Goal: Book appointment/travel/reservation

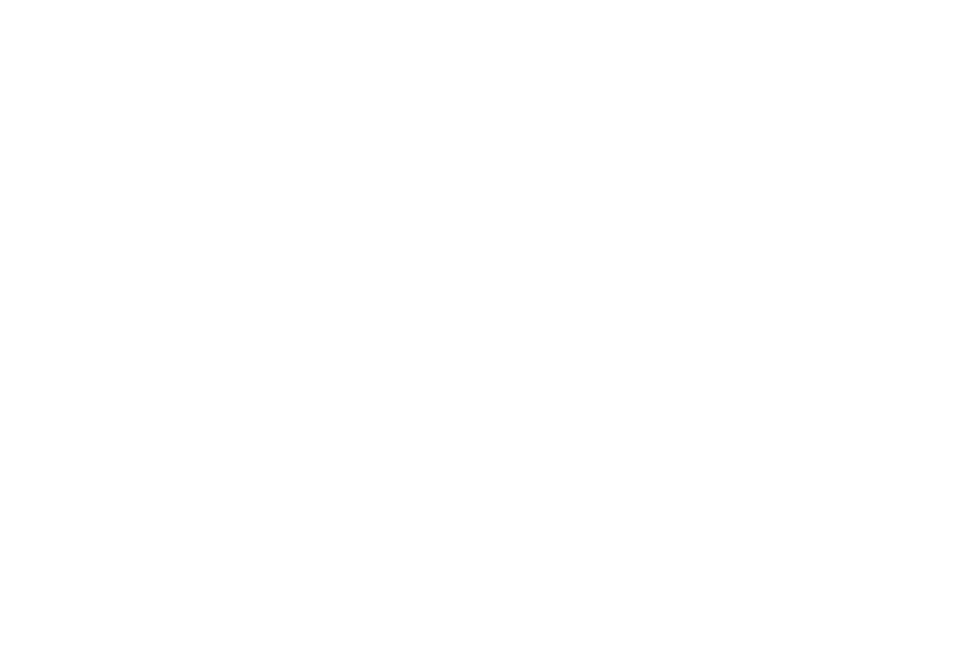
scroll to position [670, 0]
click at [832, 132] on icon at bounding box center [834, 148] width 40 height 33
click at [530, 115] on icon at bounding box center [526, 124] width 21 height 18
click at [81, 115] on icon at bounding box center [77, 124] width 21 height 18
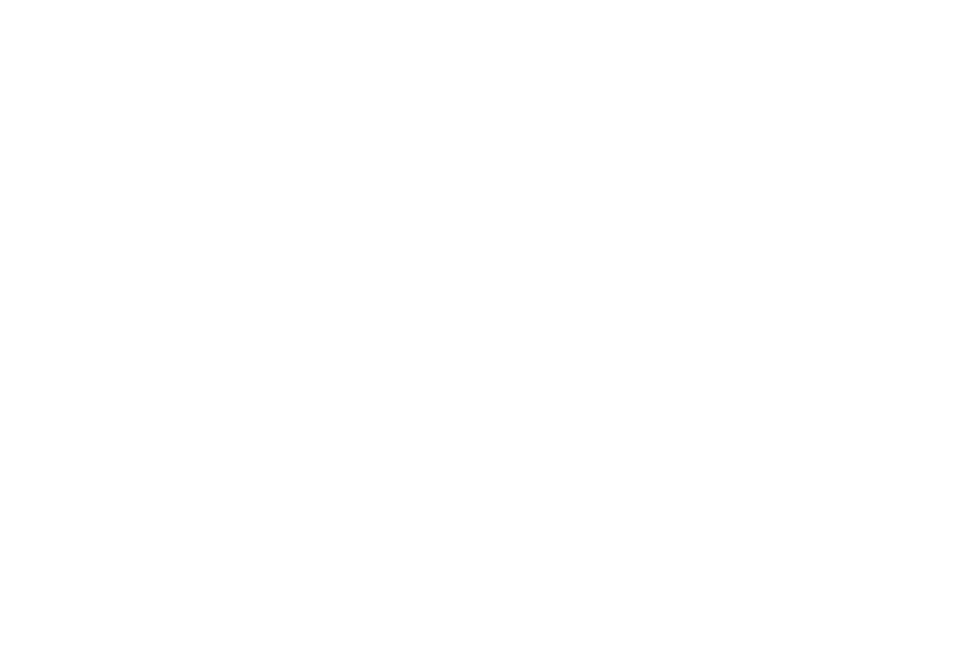
click at [529, 115] on icon at bounding box center [526, 124] width 21 height 18
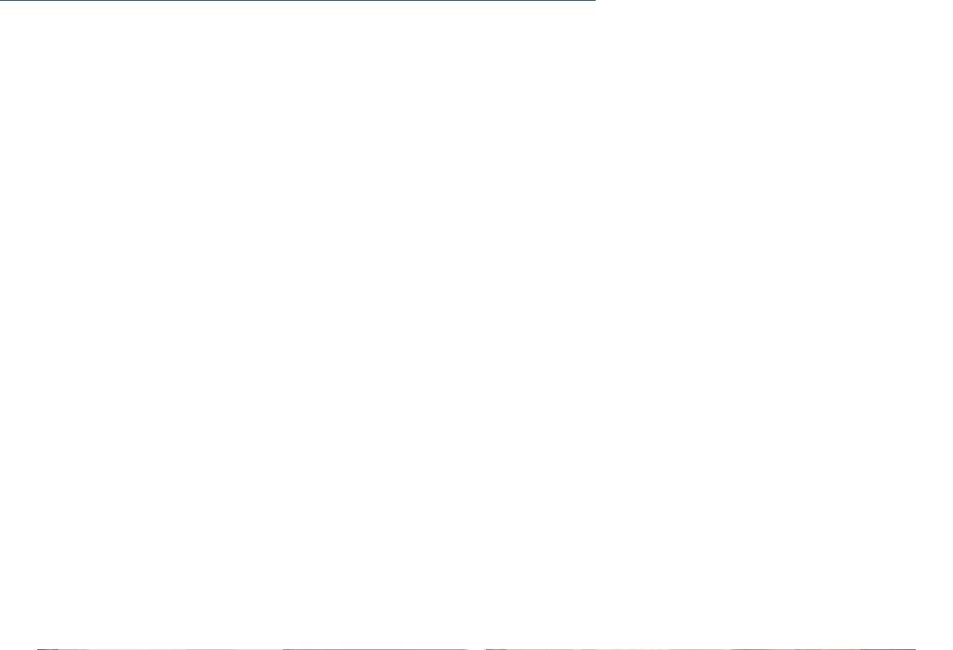
scroll to position [5216, 0]
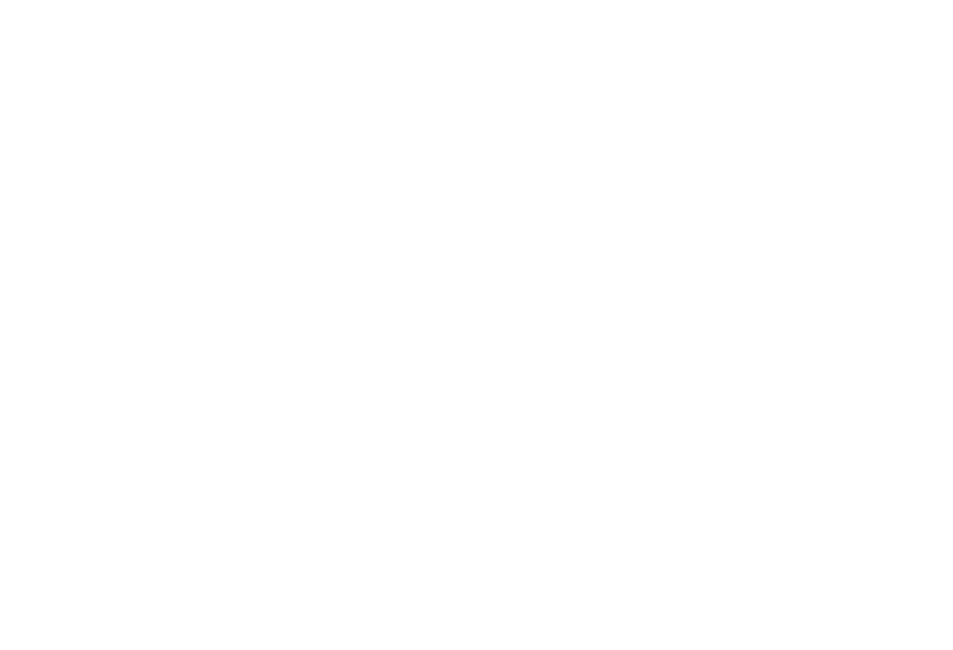
click at [533, 117] on div "Zur Sammelanfrage hinzufügen Zur Sammelanfrage hinzugefügt" at bounding box center [619, 134] width 229 height 34
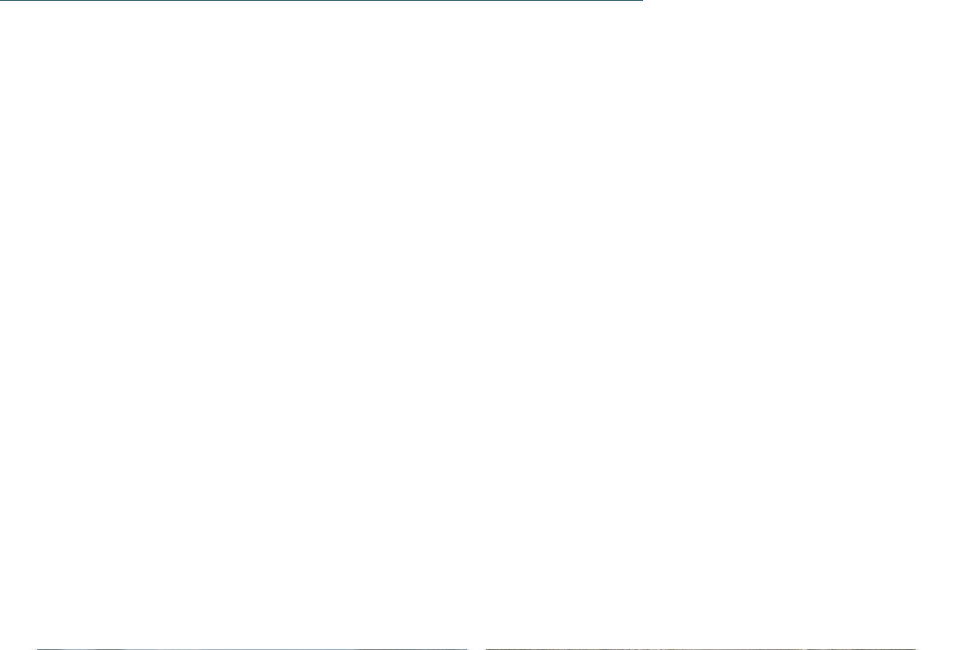
scroll to position [5654, 0]
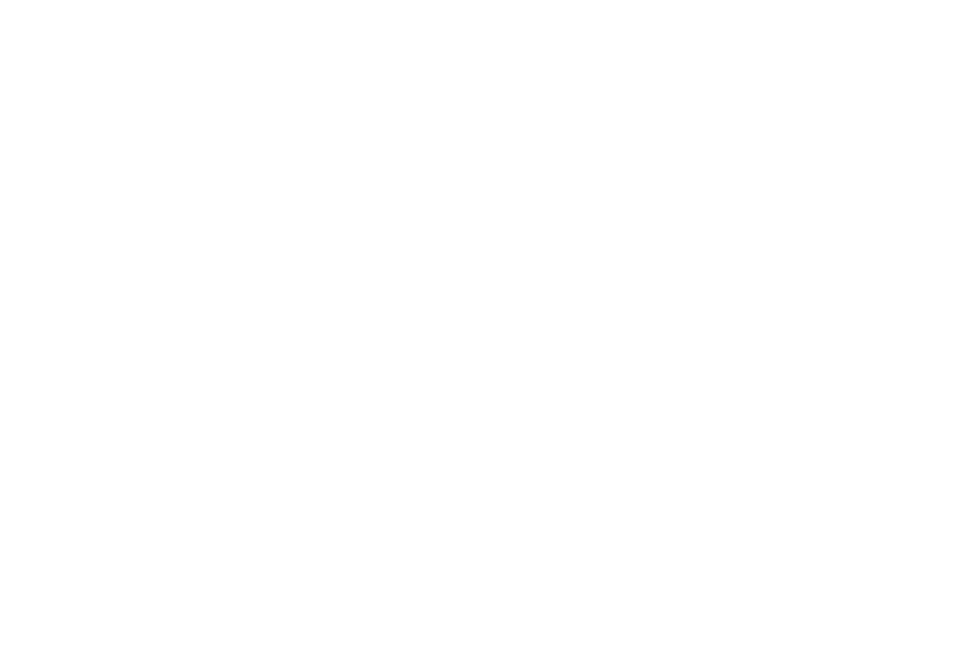
click at [526, 200] on div "Zur Sammelanfrage hinzufügen Zur Sammelanfrage hinzugefügt" at bounding box center [619, 217] width 229 height 34
click at [80, 209] on icon at bounding box center [77, 218] width 21 height 18
click at [521, 203] on icon at bounding box center [526, 212] width 21 height 18
click at [79, 203] on icon at bounding box center [77, 212] width 21 height 18
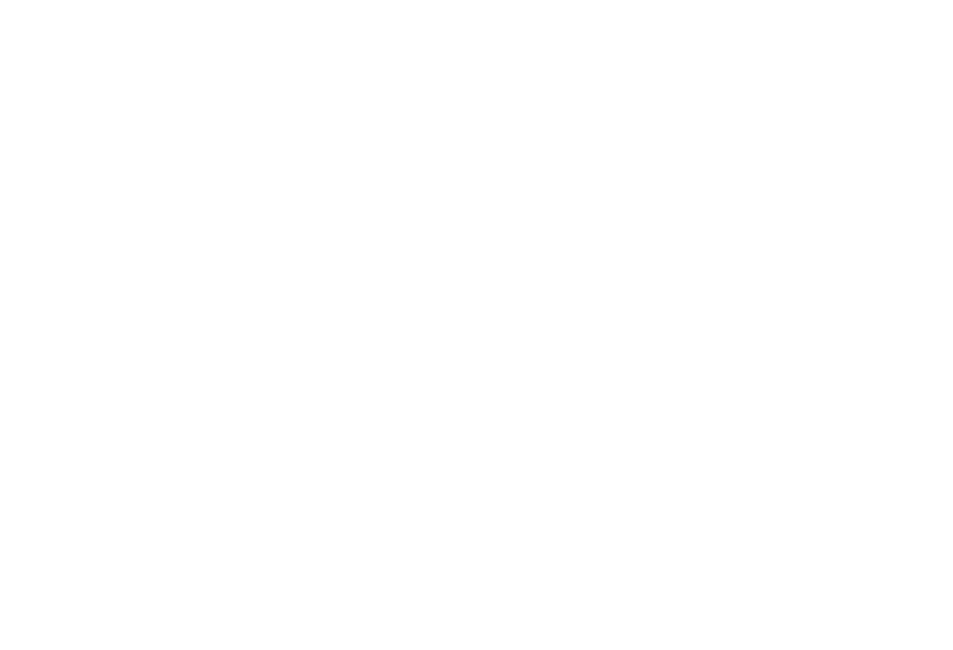
click at [80, 203] on icon at bounding box center [77, 212] width 21 height 18
click at [85, 203] on icon at bounding box center [77, 212] width 21 height 18
click at [72, 503] on icon at bounding box center [77, 512] width 21 height 18
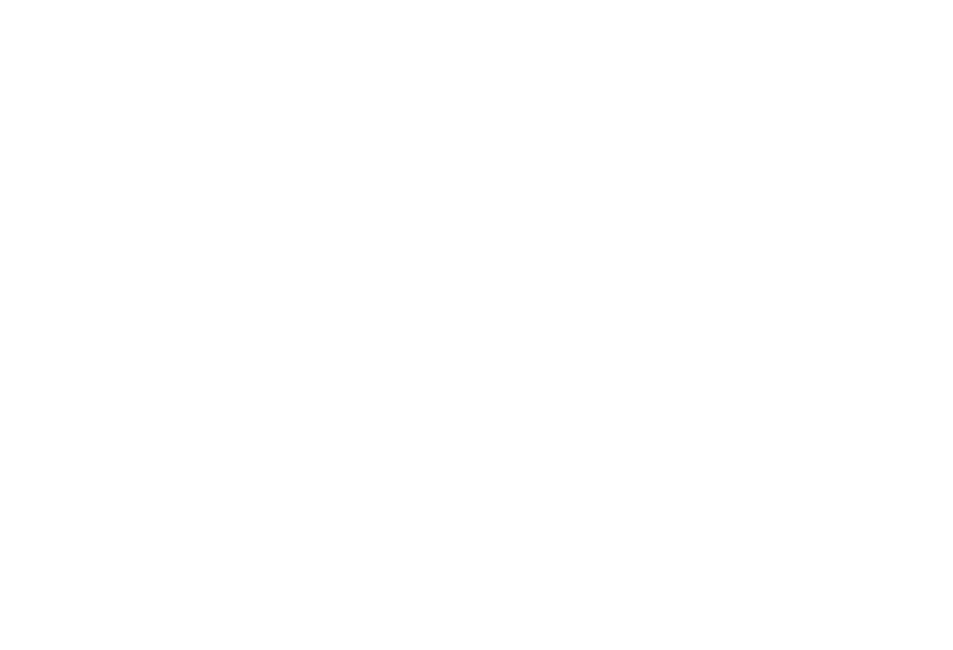
click at [525, 292] on icon at bounding box center [526, 301] width 21 height 18
